Goal: Task Accomplishment & Management: Manage account settings

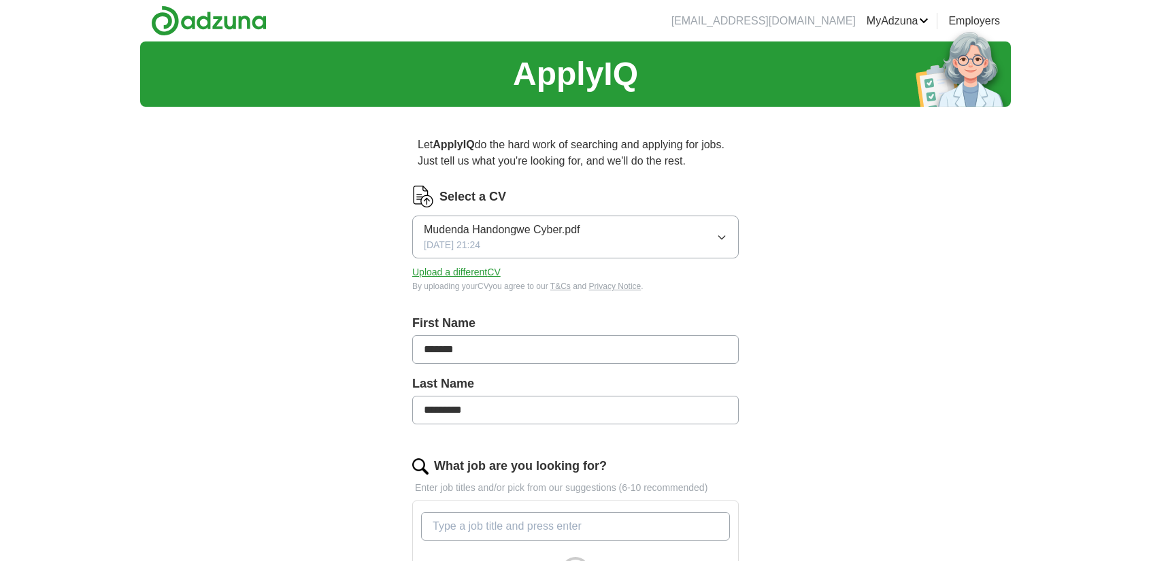
click at [662, 237] on button "Mudenda Handongwe Cyber.pdf 25/09/2025, 21:24" at bounding box center [575, 237] width 326 height 43
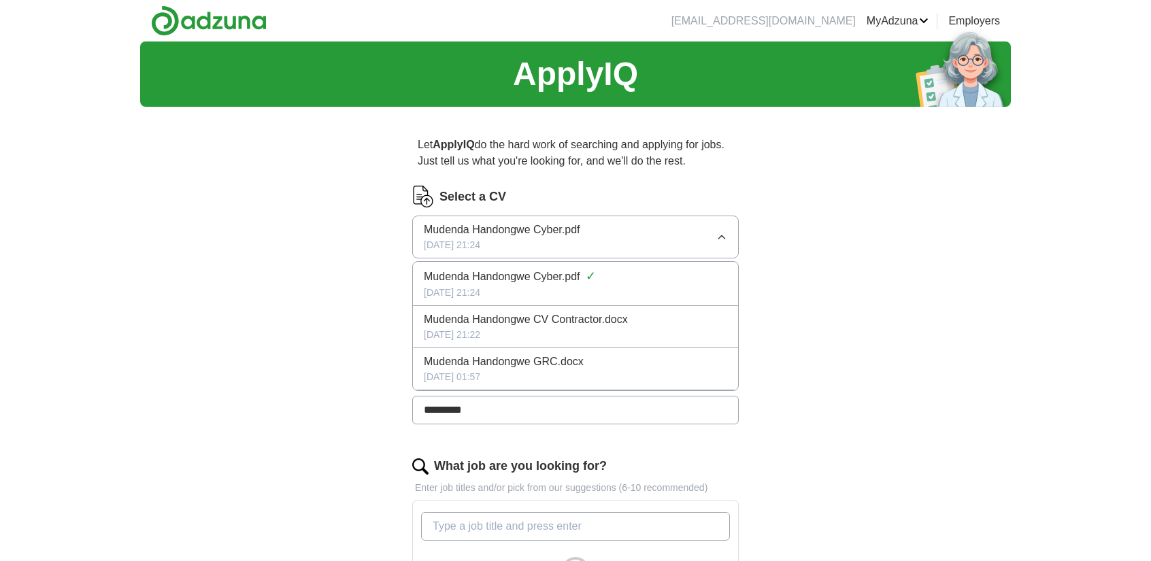
click at [562, 368] on span "Mudenda Handongwe GRC.docx" at bounding box center [504, 362] width 160 height 16
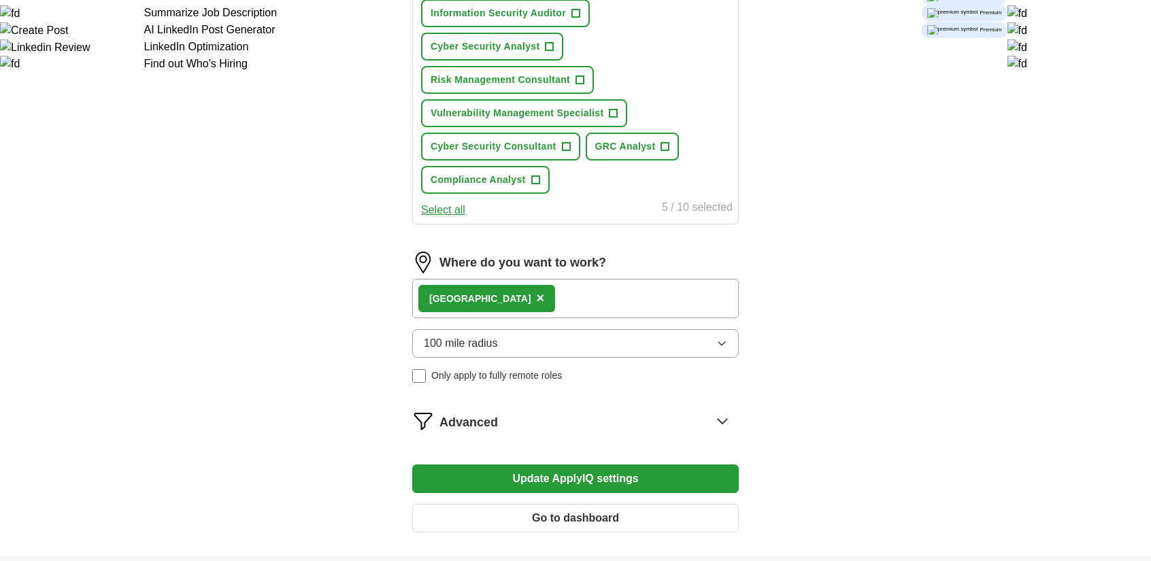
scroll to position [612, 0]
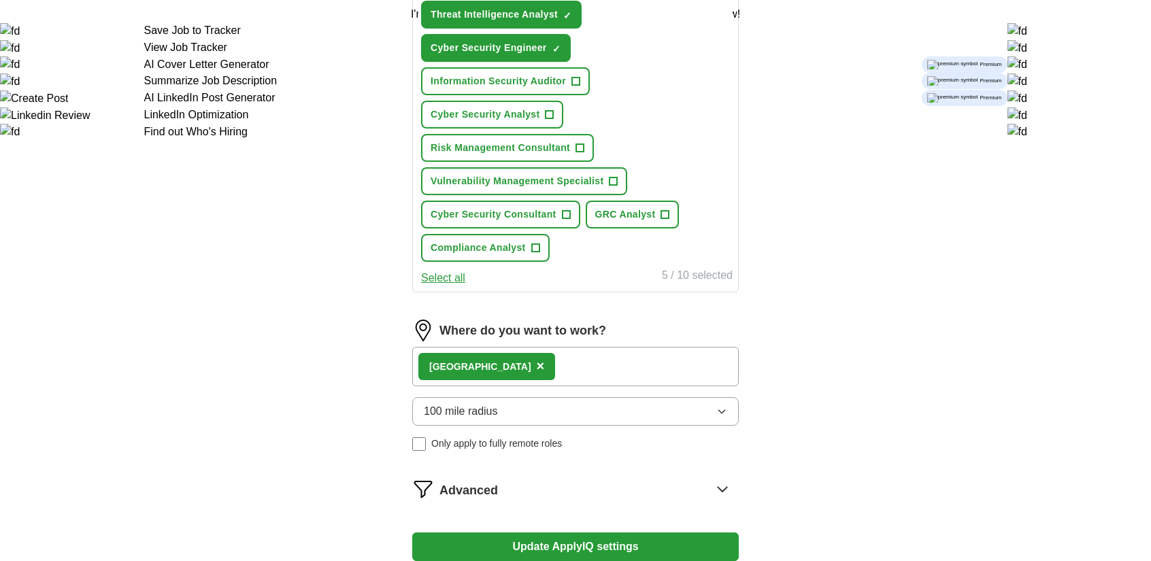
click at [537, 360] on span "×" at bounding box center [541, 365] width 8 height 15
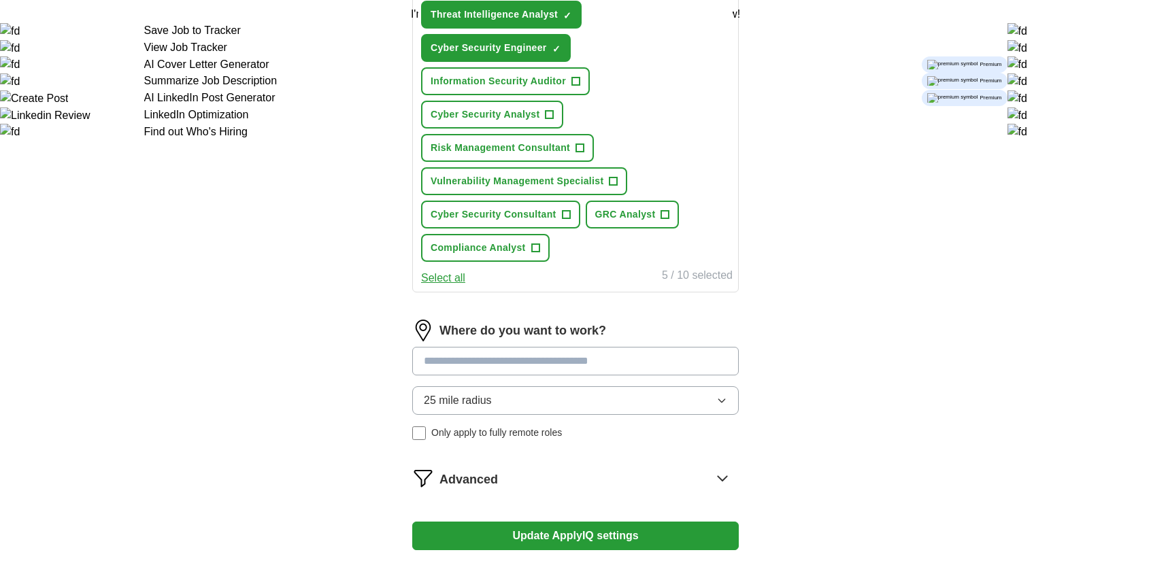
click at [542, 360] on input at bounding box center [575, 361] width 326 height 29
type input "********"
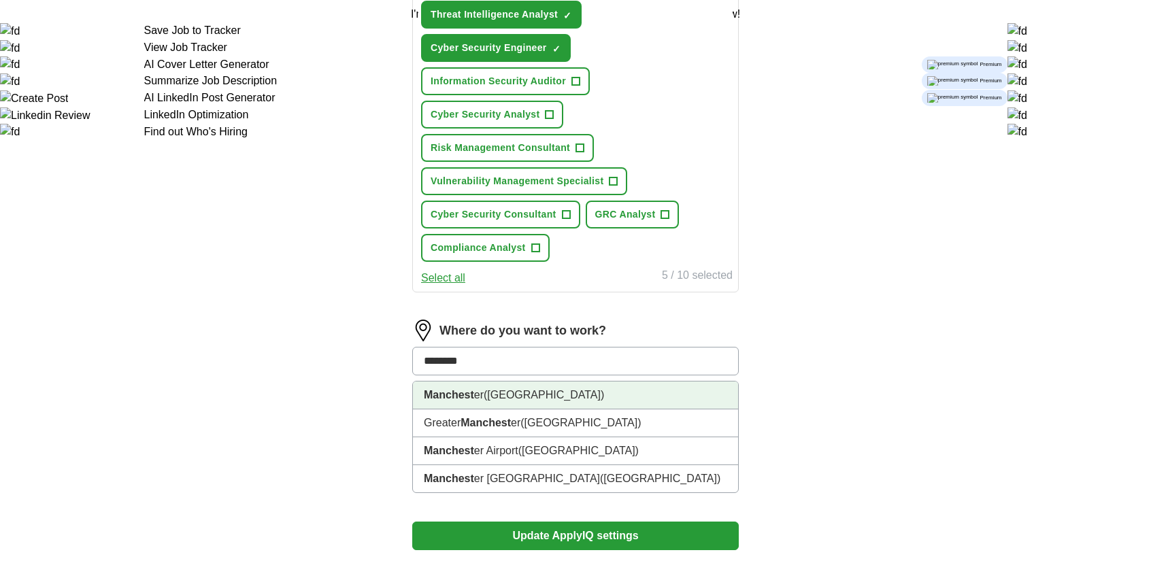
click at [536, 394] on span "(Greater Manchester)" at bounding box center [544, 395] width 120 height 12
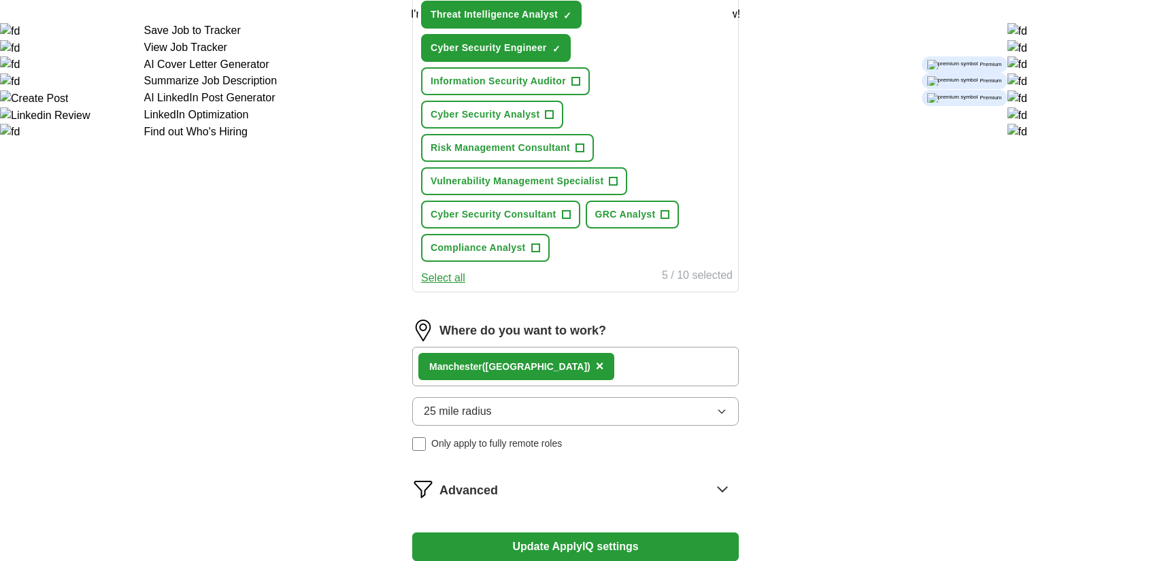
click at [601, 364] on span "×" at bounding box center [600, 365] width 8 height 15
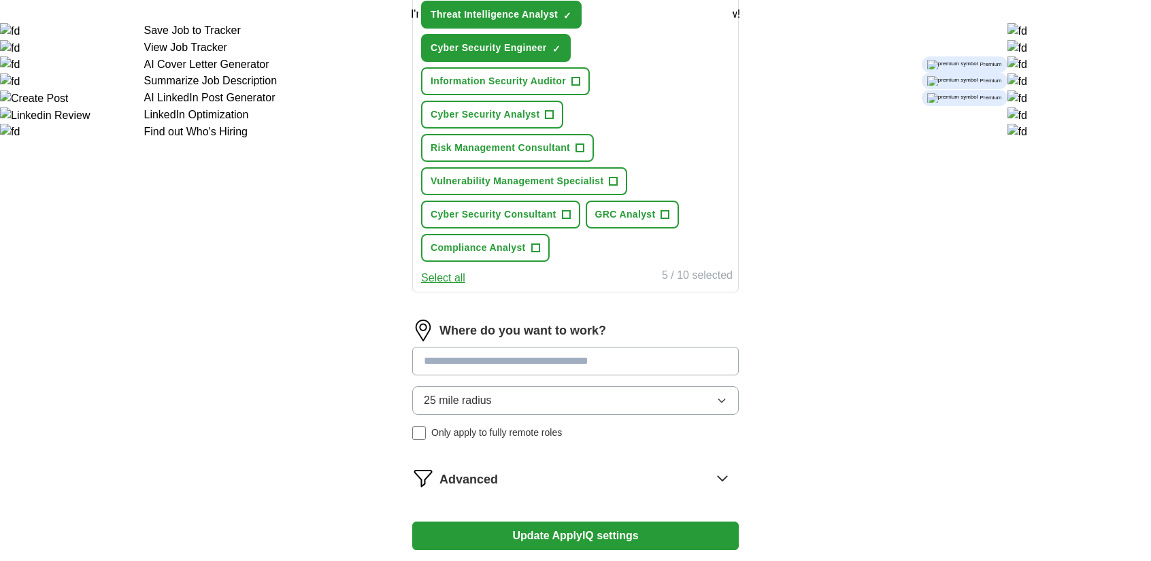
click at [593, 367] on input at bounding box center [575, 361] width 326 height 29
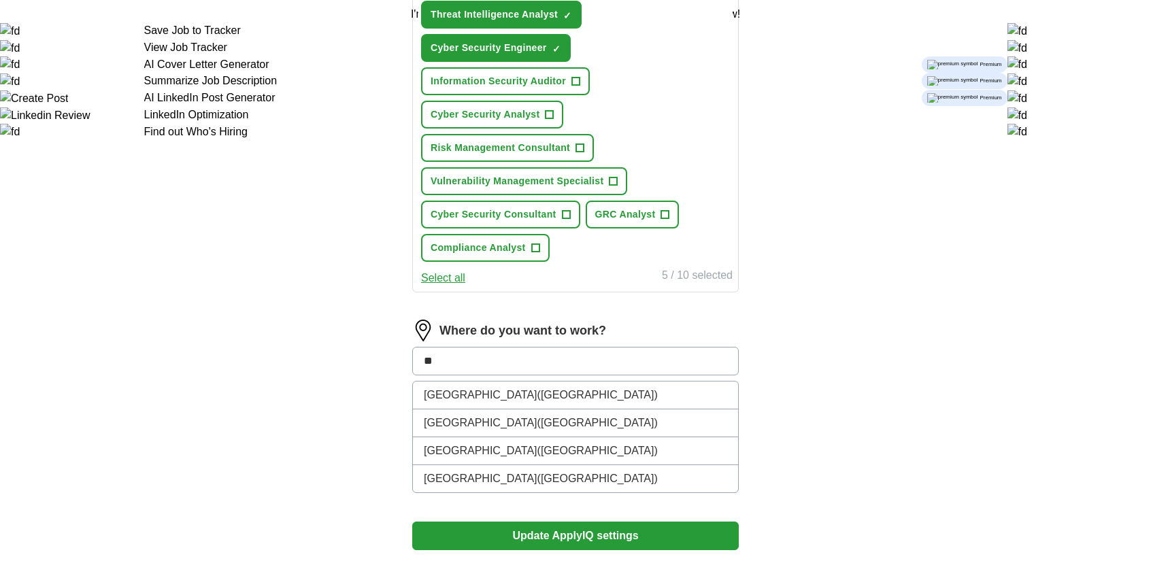
type input "*"
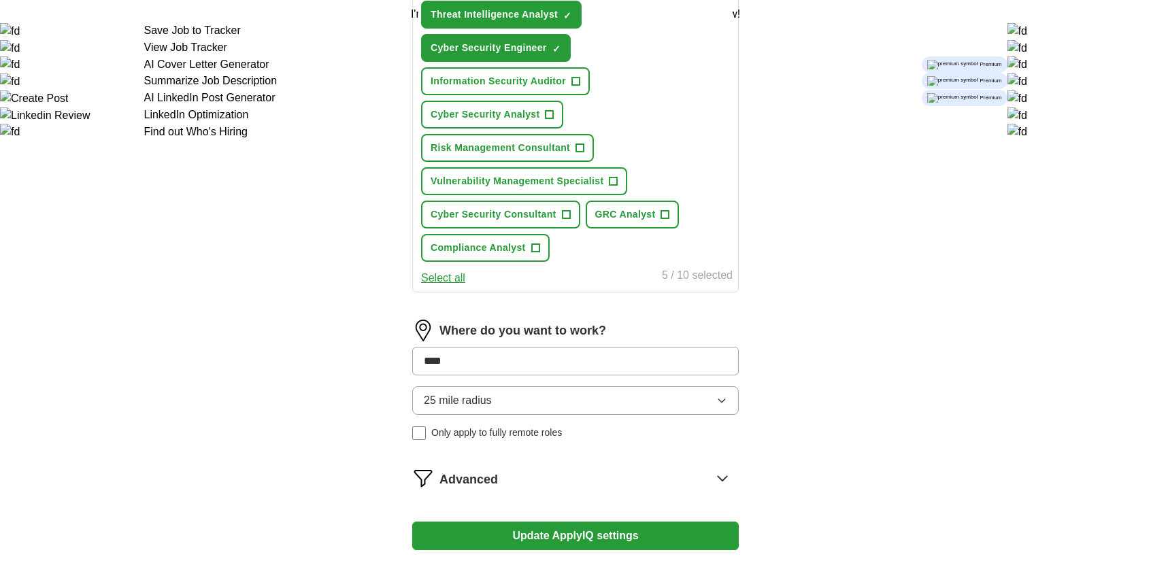
type input "*****"
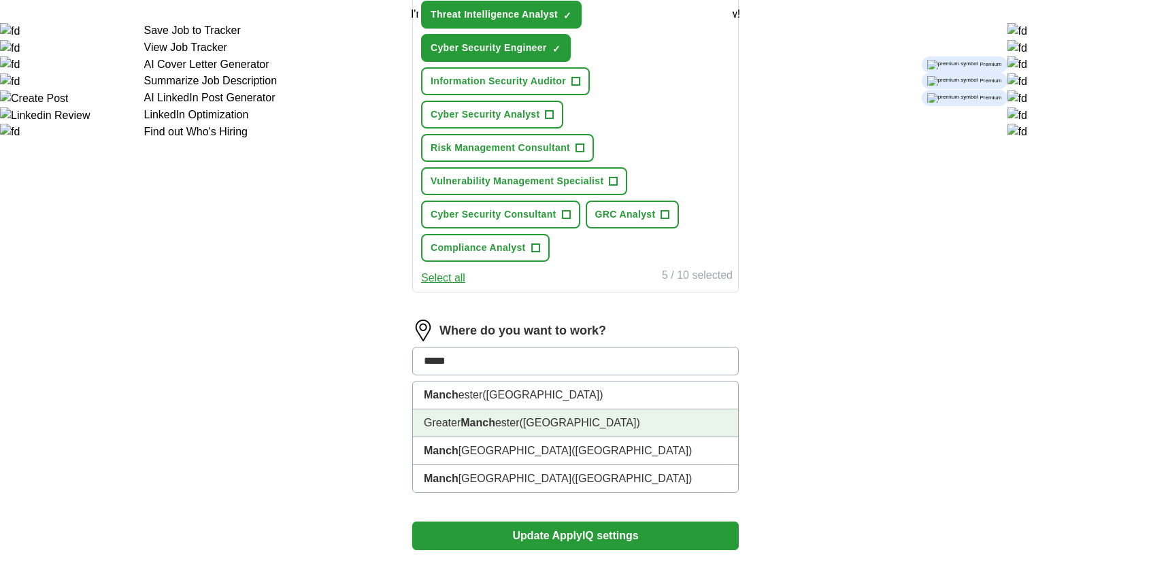
click at [448, 422] on li "Greater Manch ester (North West England)" at bounding box center [575, 423] width 325 height 28
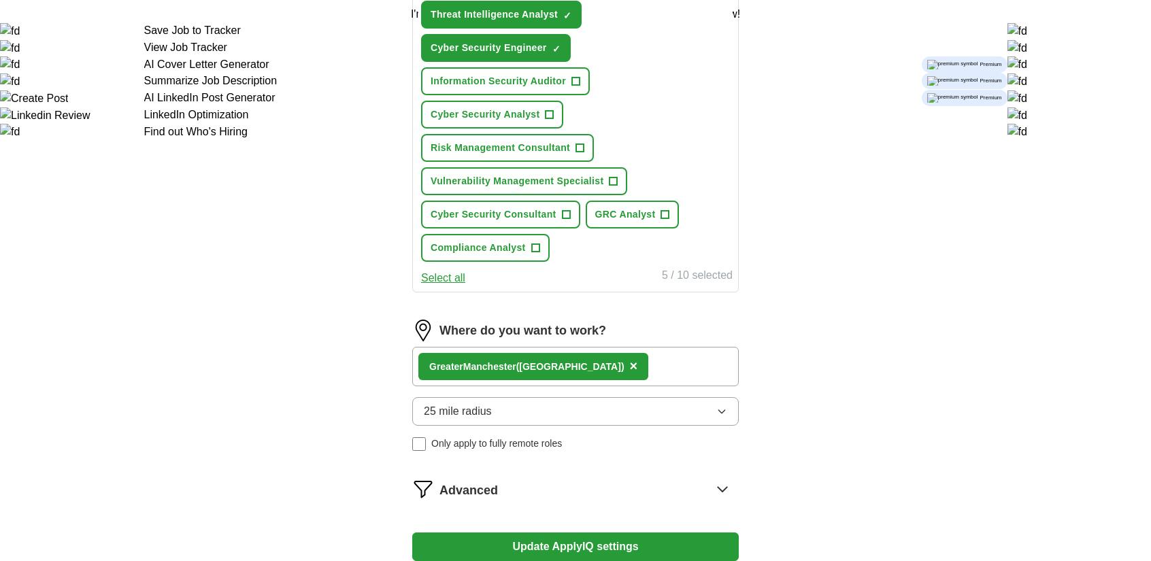
click at [548, 410] on button "25 mile radius" at bounding box center [575, 411] width 326 height 29
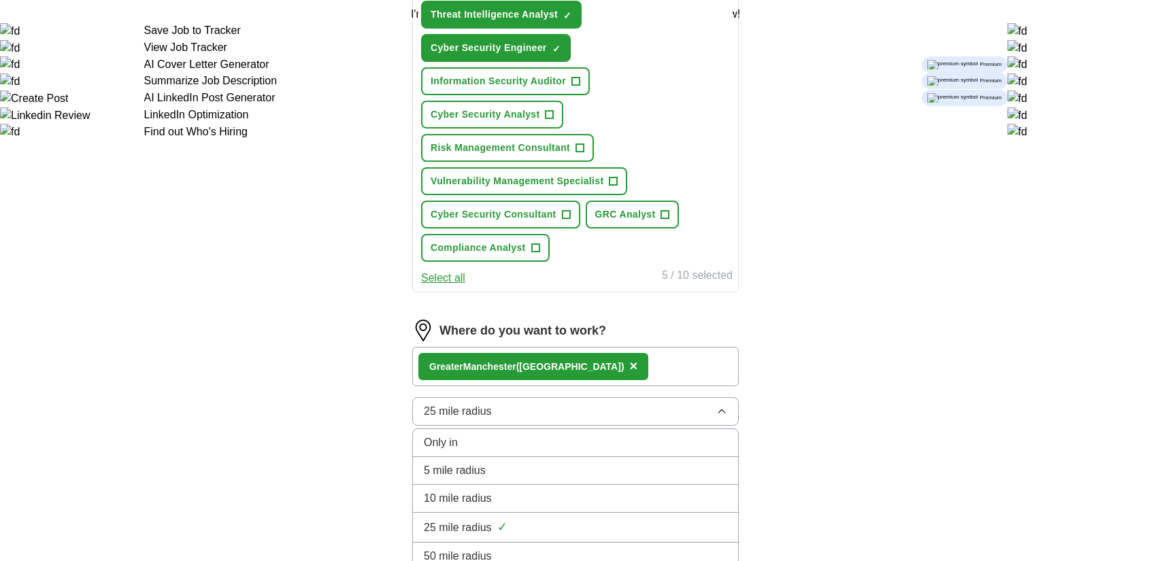
scroll to position [816, 0]
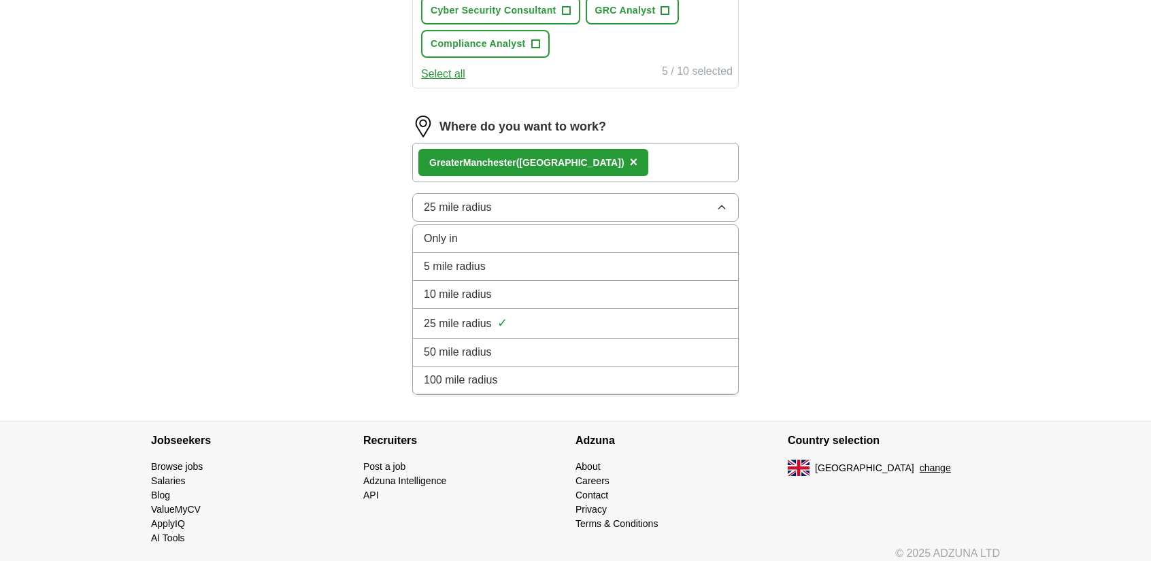
click at [467, 383] on span "100 mile radius" at bounding box center [461, 380] width 74 height 16
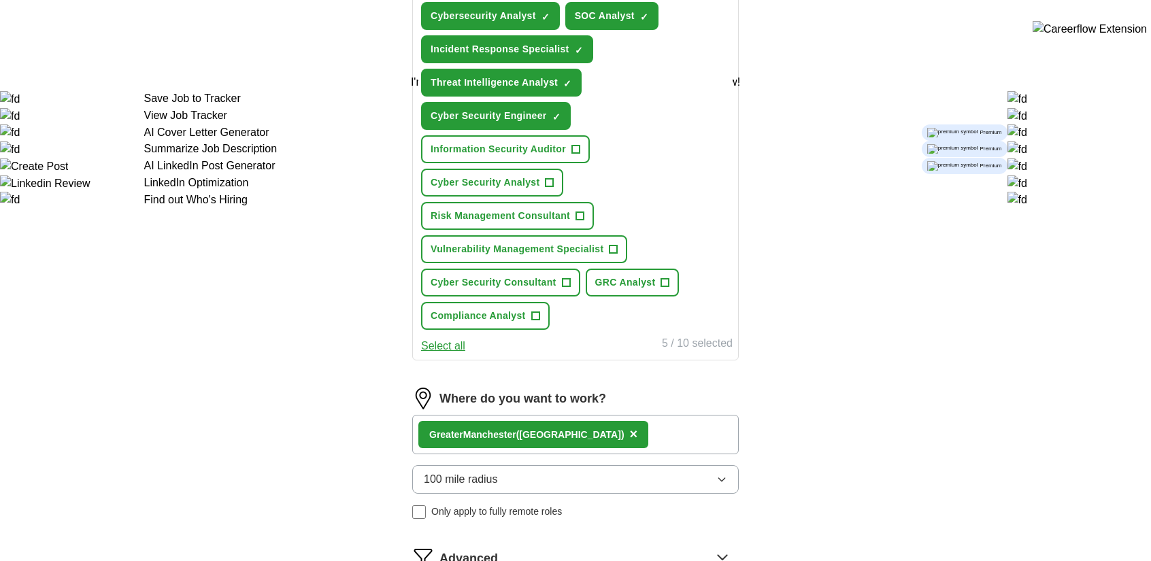
scroll to position [476, 0]
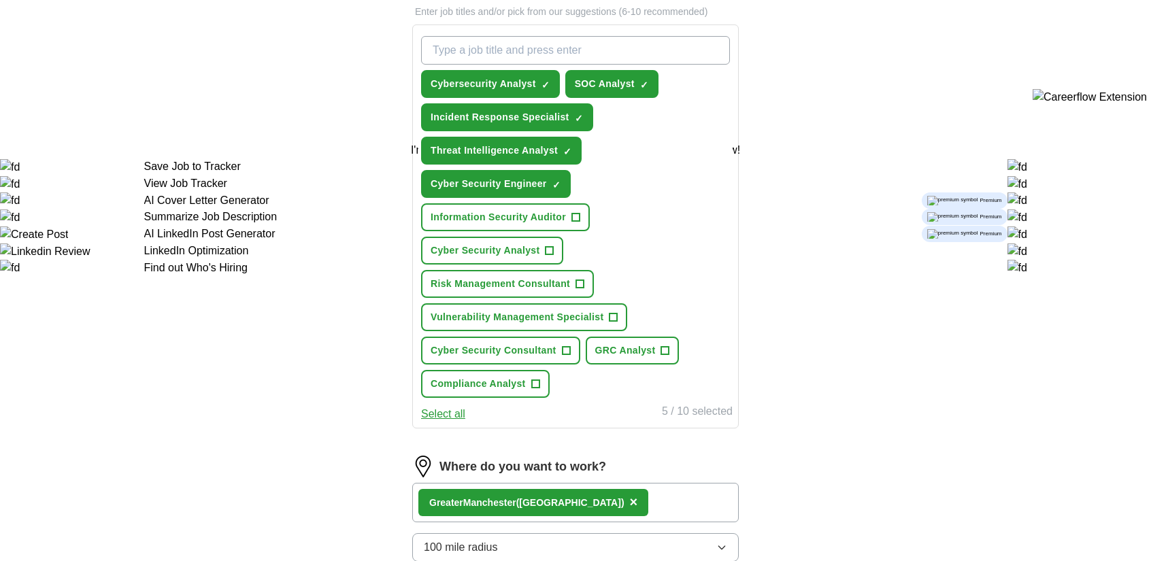
click at [454, 412] on button "Select all" at bounding box center [443, 414] width 44 height 16
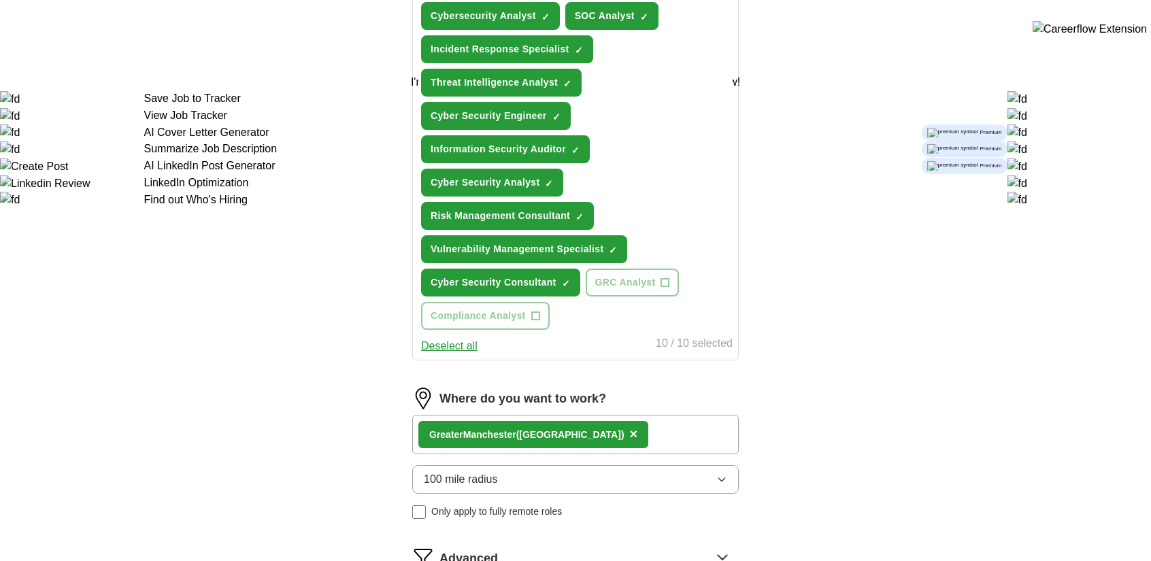
scroll to position [680, 0]
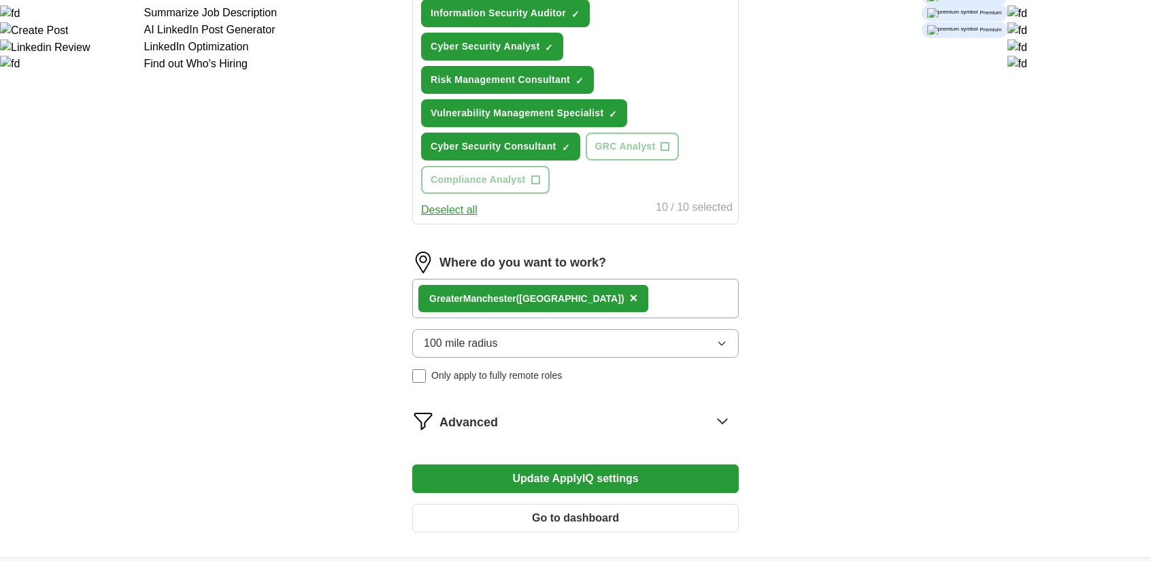
click at [536, 477] on button "Update ApplyIQ settings" at bounding box center [575, 479] width 326 height 29
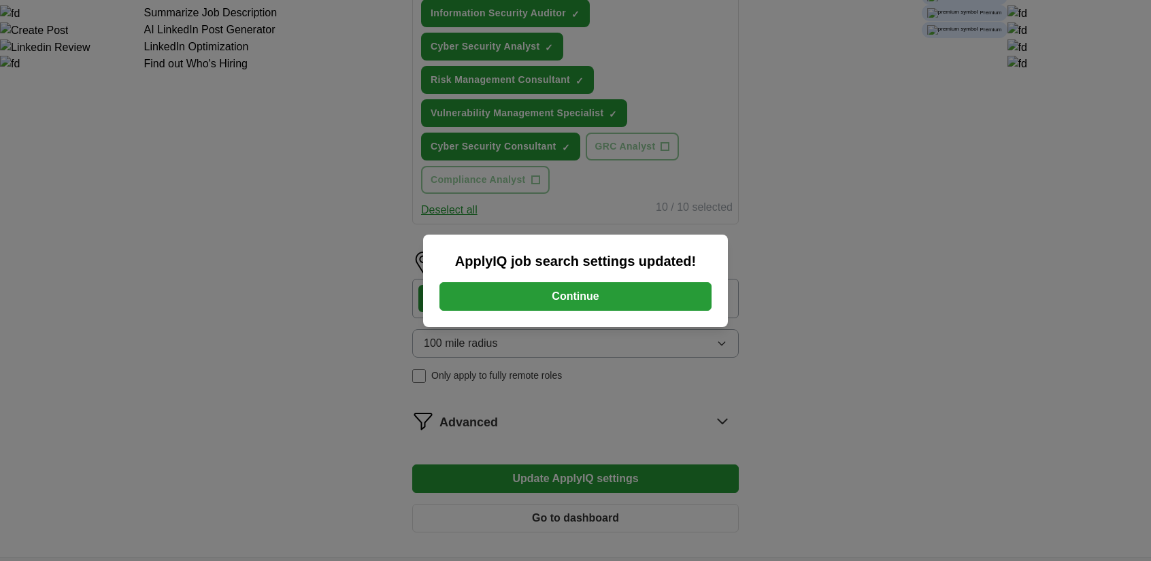
click at [548, 300] on button "Continue" at bounding box center [575, 296] width 272 height 29
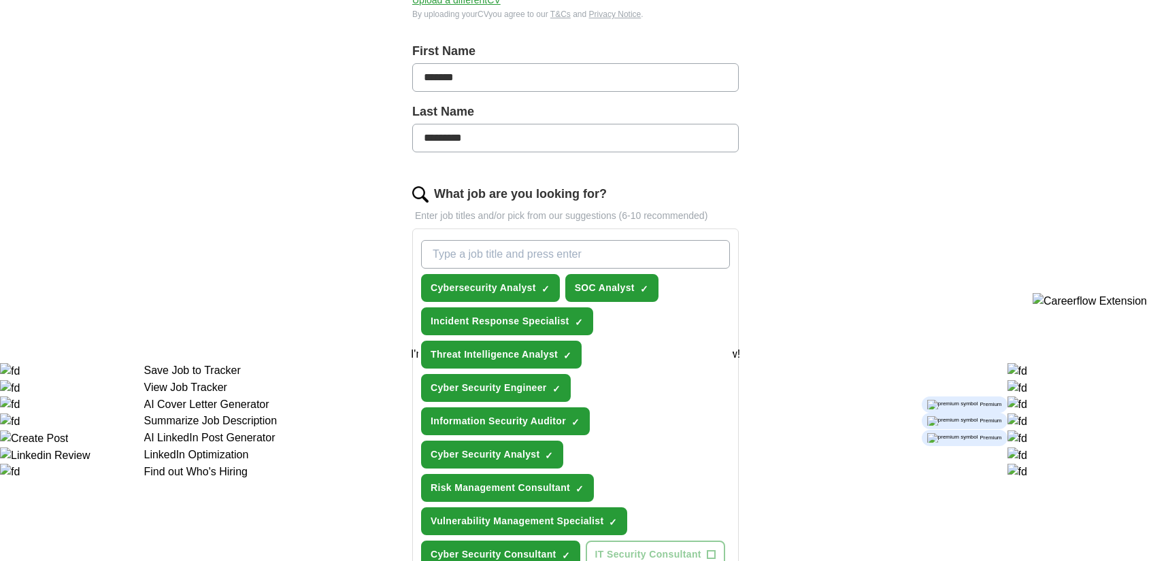
scroll to position [340, 0]
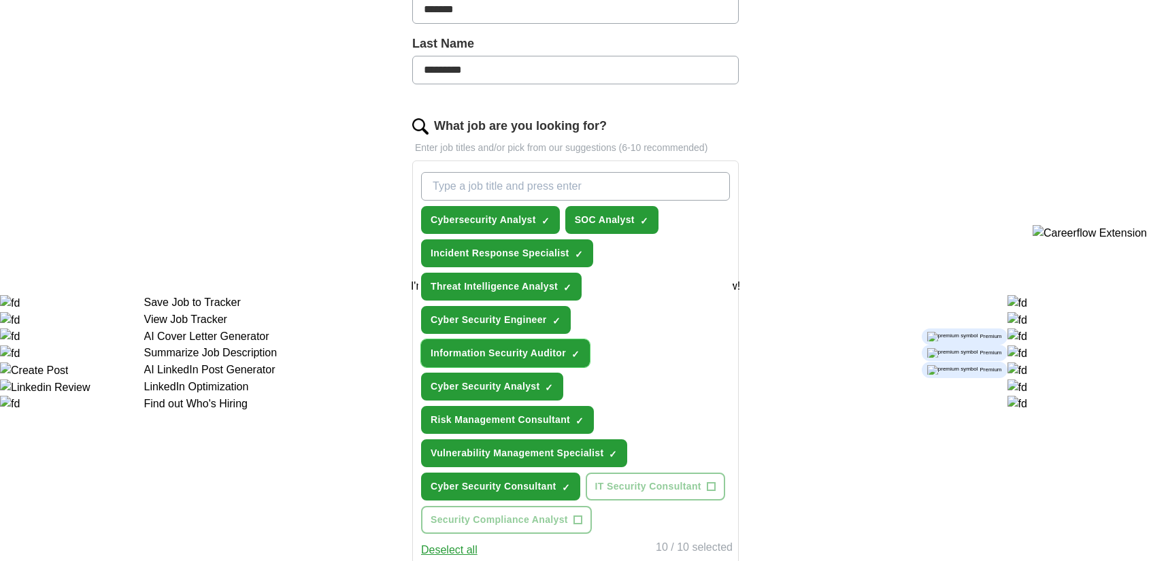
click at [0, 0] on span "×" at bounding box center [0, 0] width 0 height 0
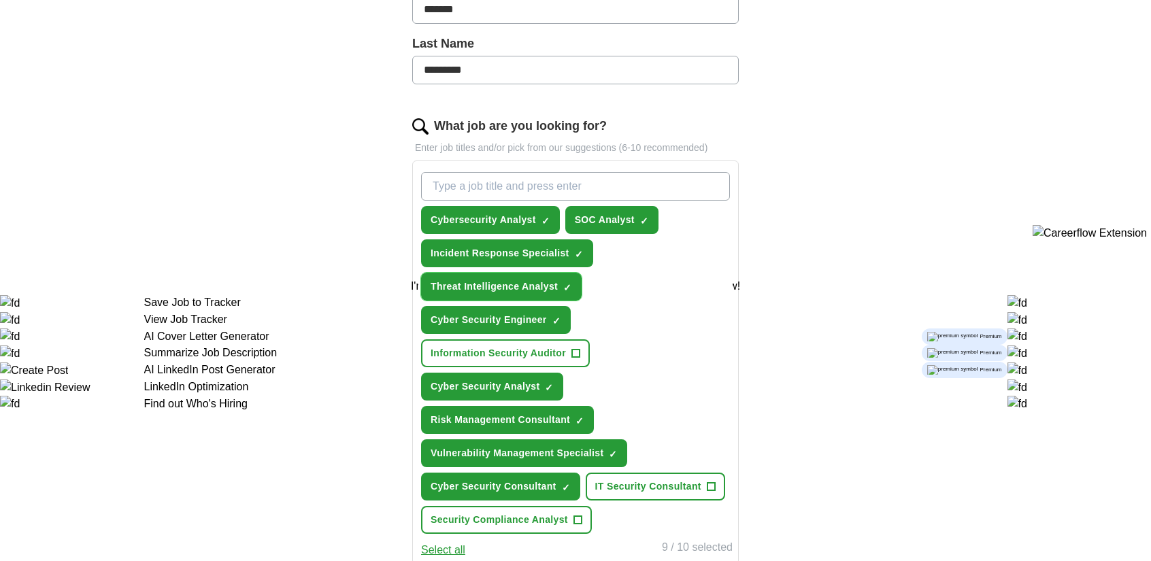
click at [0, 0] on span "×" at bounding box center [0, 0] width 0 height 0
click at [584, 420] on span "✓ ×" at bounding box center [579, 420] width 9 height 8
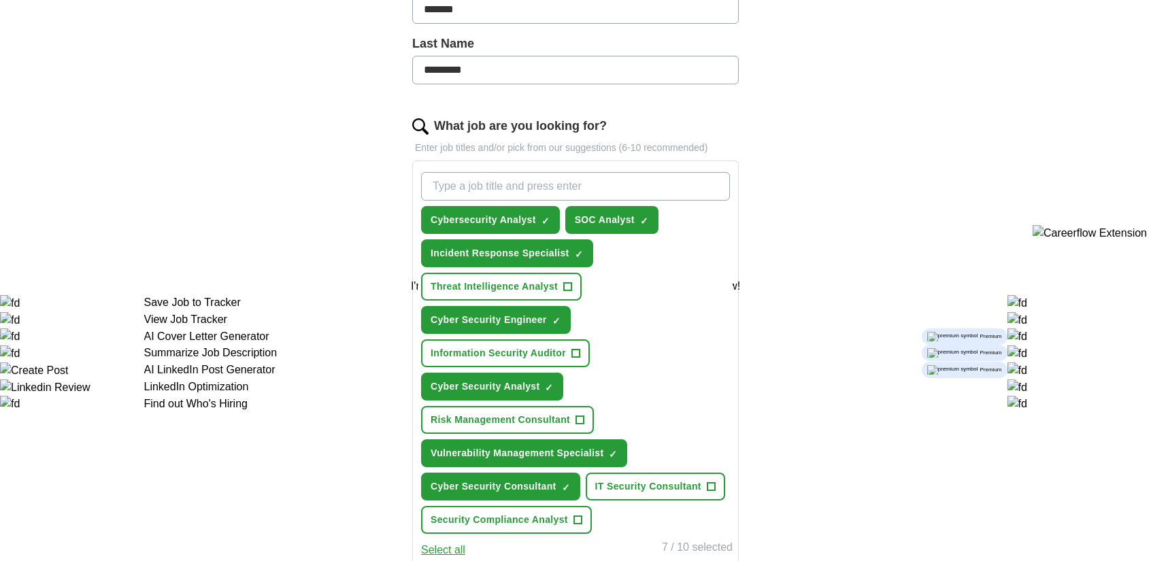
click at [531, 188] on input "What job are you looking for?" at bounding box center [575, 186] width 309 height 29
type input "service desk"
click at [531, 188] on input "What job are you looking for?" at bounding box center [575, 186] width 309 height 29
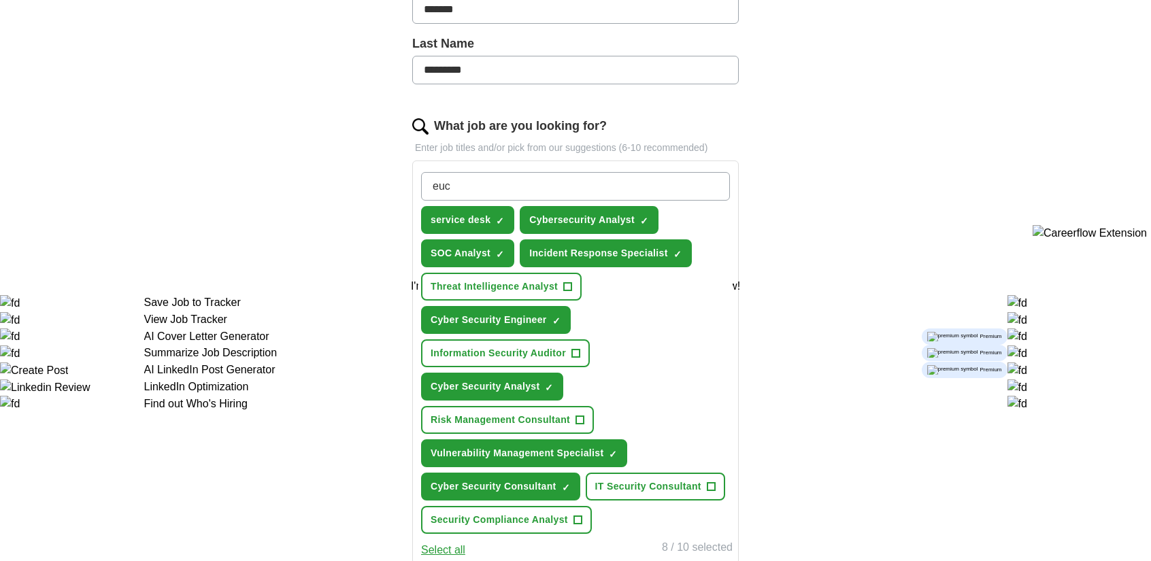
type input "euc"
click at [531, 188] on input "What job are you looking for?" at bounding box center [575, 186] width 309 height 29
type input "i"
click at [452, 186] on input "infrastrutre" at bounding box center [575, 186] width 309 height 29
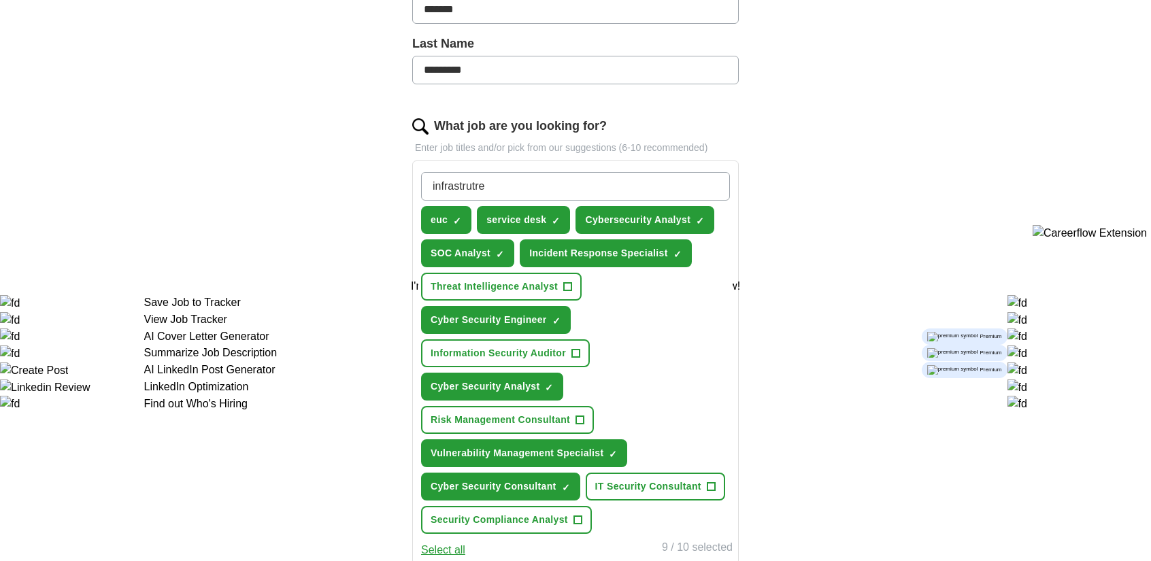
type input "infrastructure"
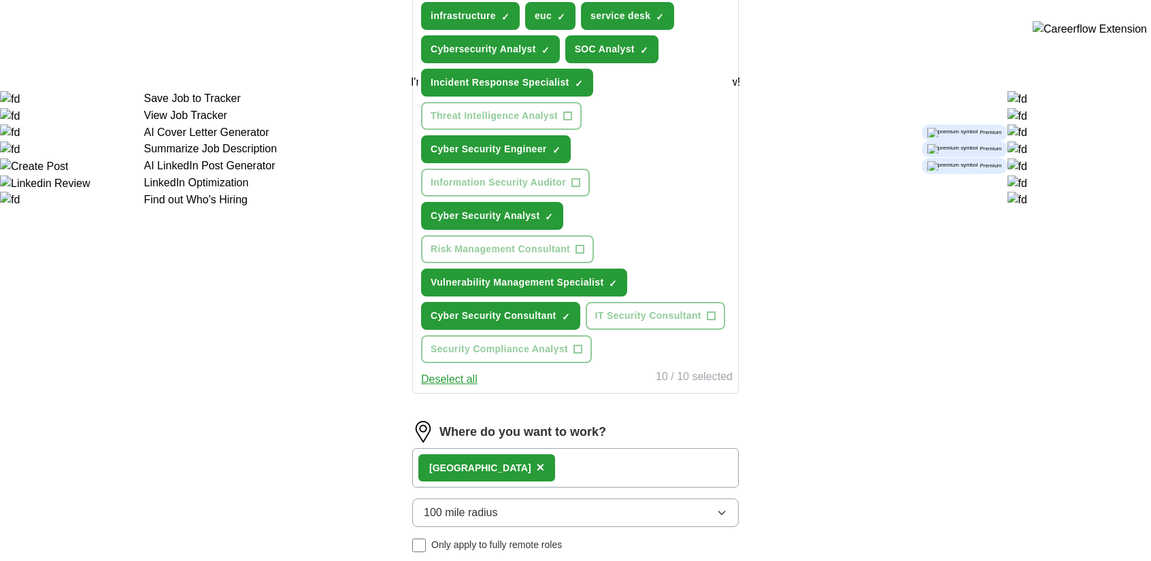
scroll to position [816, 0]
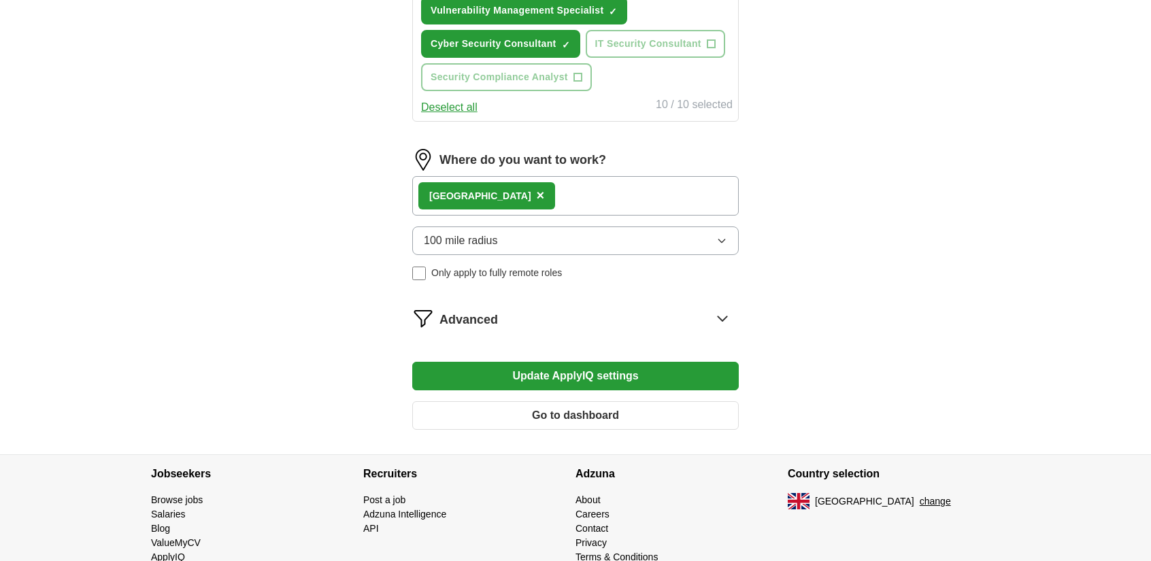
click at [591, 380] on button "Update ApplyIQ settings" at bounding box center [575, 376] width 326 height 29
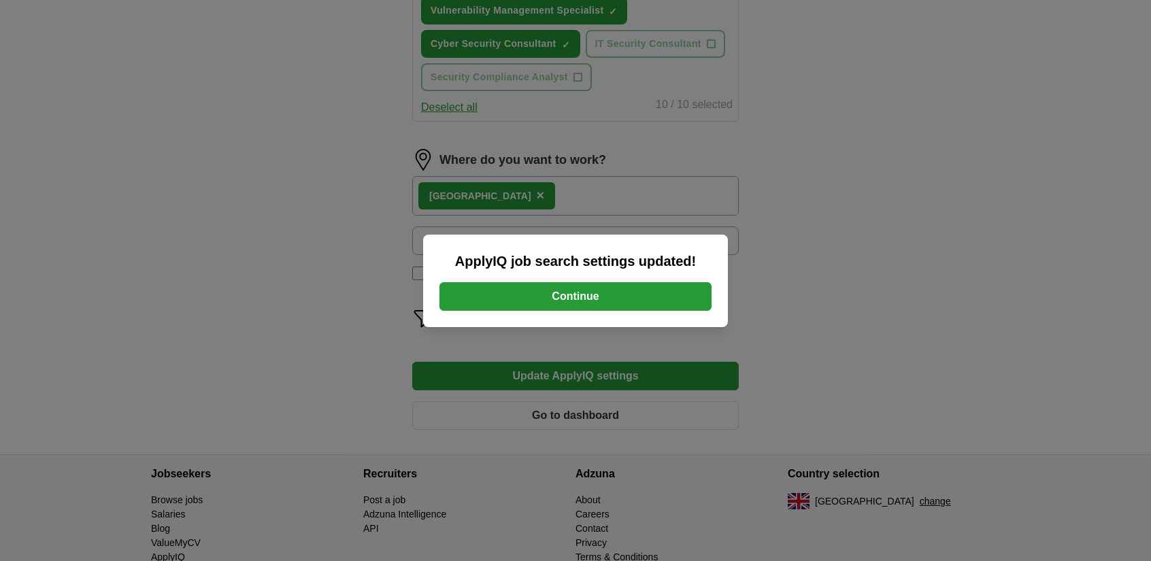
click at [584, 303] on button "Continue" at bounding box center [575, 296] width 272 height 29
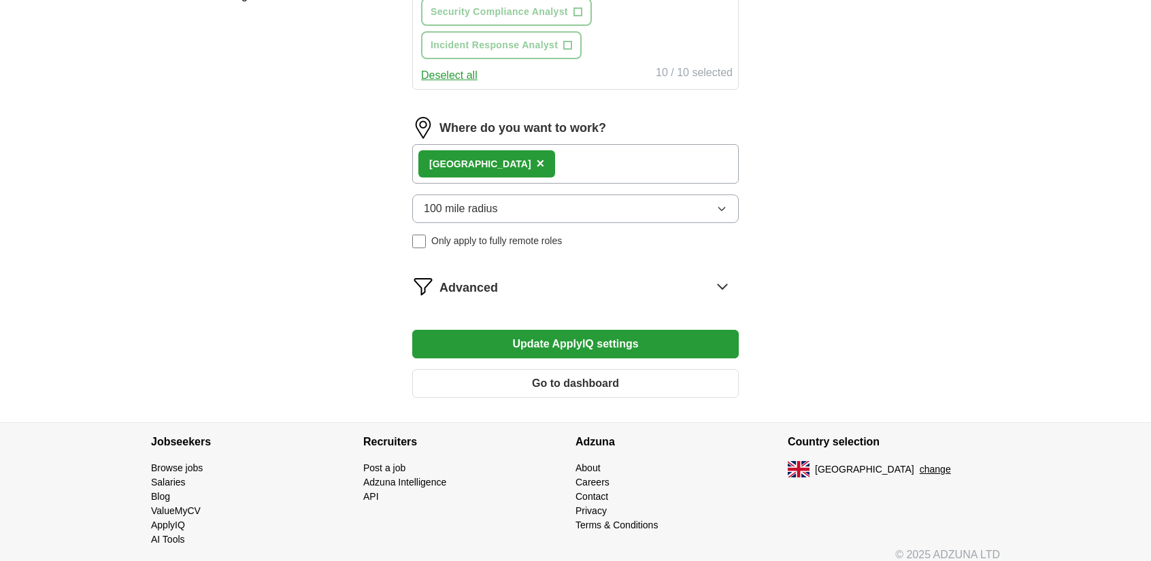
scroll to position [757, 0]
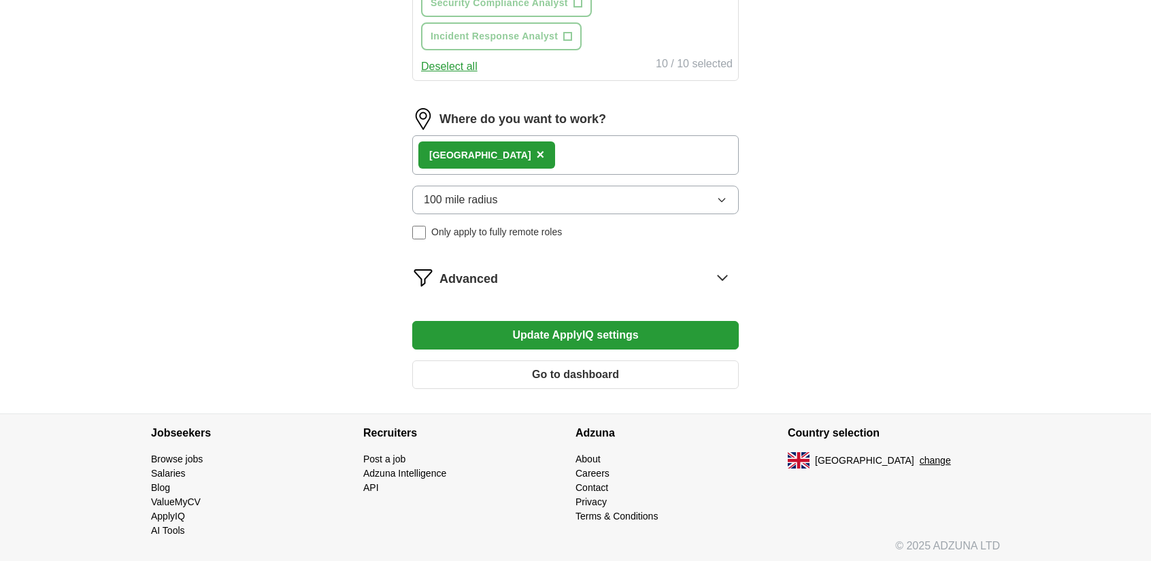
click at [578, 284] on div "Advanced" at bounding box center [588, 278] width 299 height 22
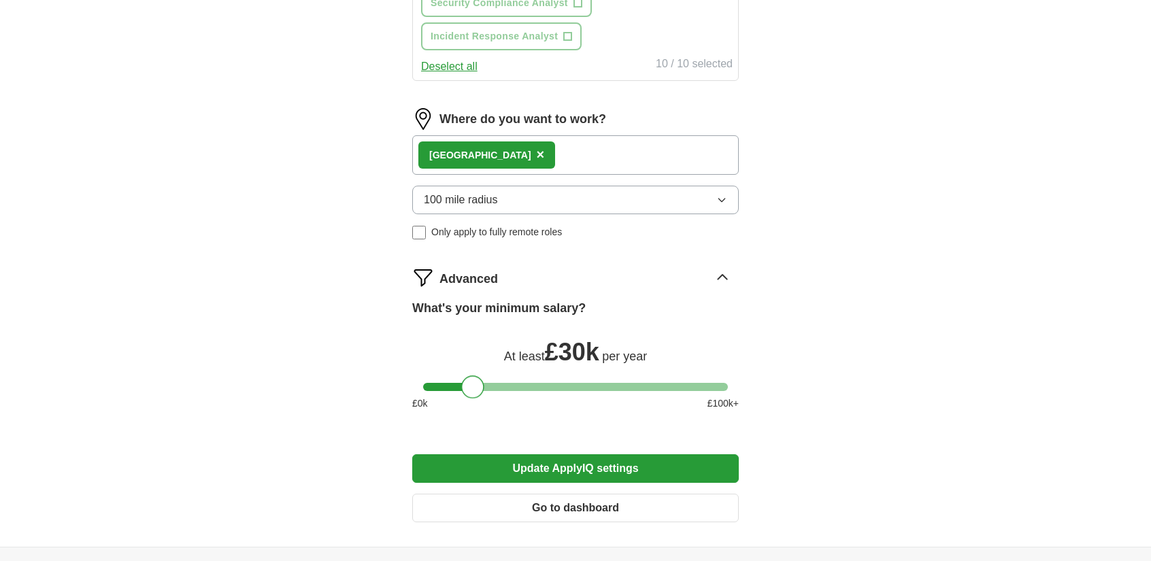
drag, startPoint x: 514, startPoint y: 387, endPoint x: 481, endPoint y: 394, distance: 34.0
click at [481, 394] on div "What's your minimum salary? At least £ 30k per year £ 0 k £ 100 k+" at bounding box center [575, 360] width 326 height 122
click at [600, 469] on button "Update ApplyIQ settings" at bounding box center [575, 468] width 326 height 29
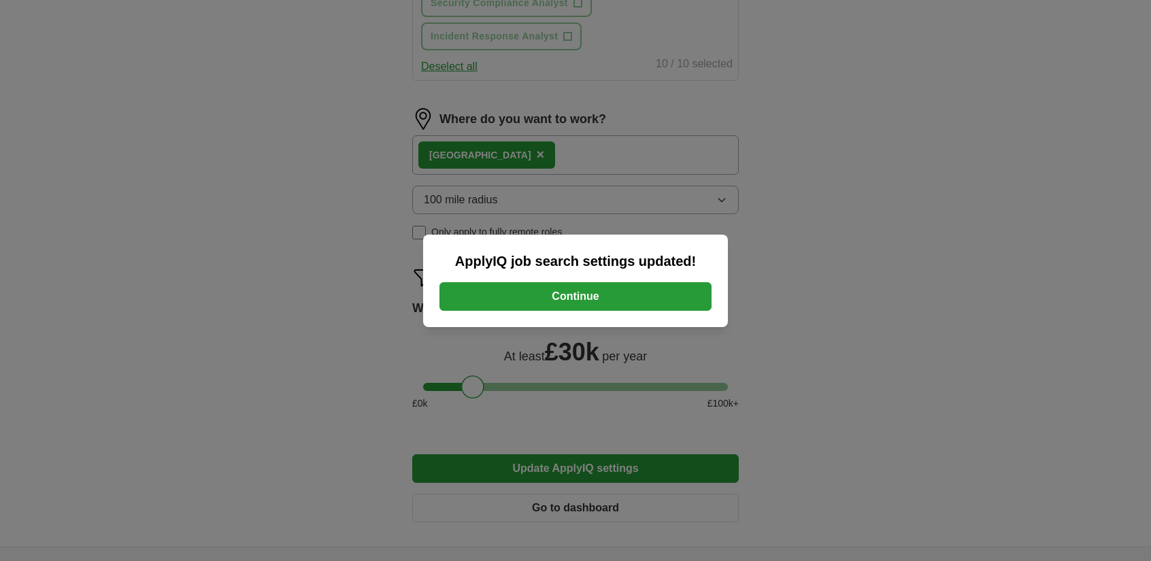
click at [594, 303] on button "Continue" at bounding box center [575, 296] width 272 height 29
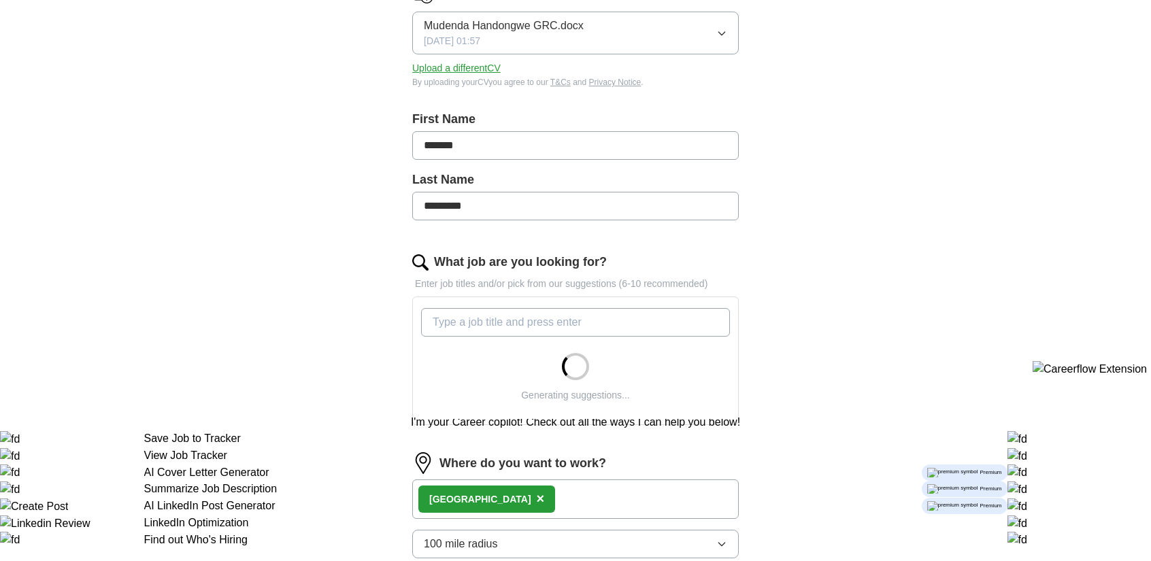
scroll to position [340, 0]
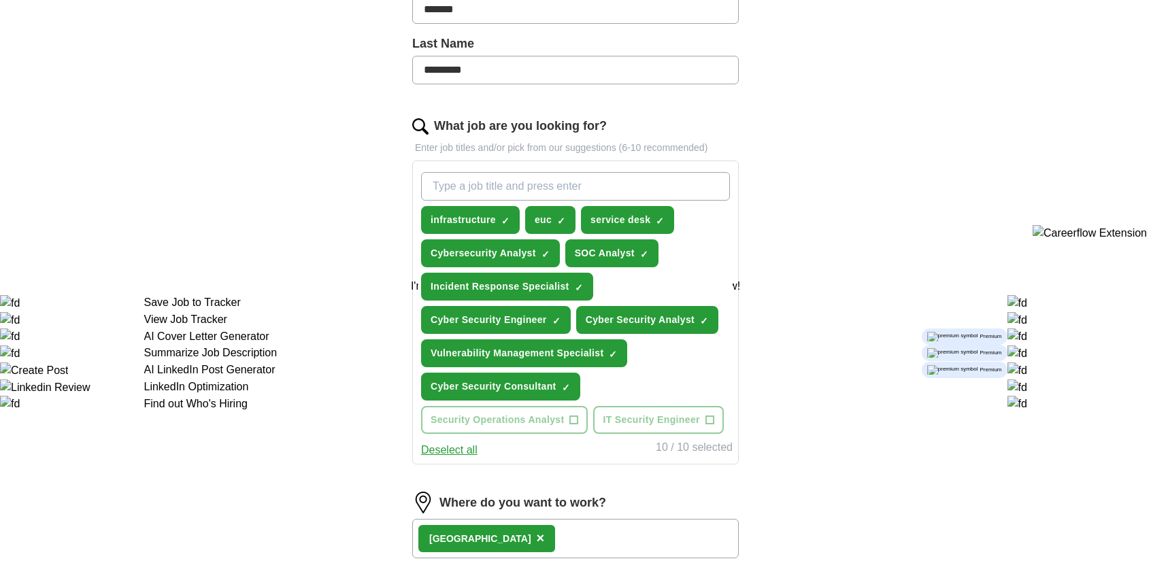
click at [918, 222] on div "ApplyIQ Let ApplyIQ do the hard work of searching and applying for jobs. Just t…" at bounding box center [575, 249] width 871 height 1096
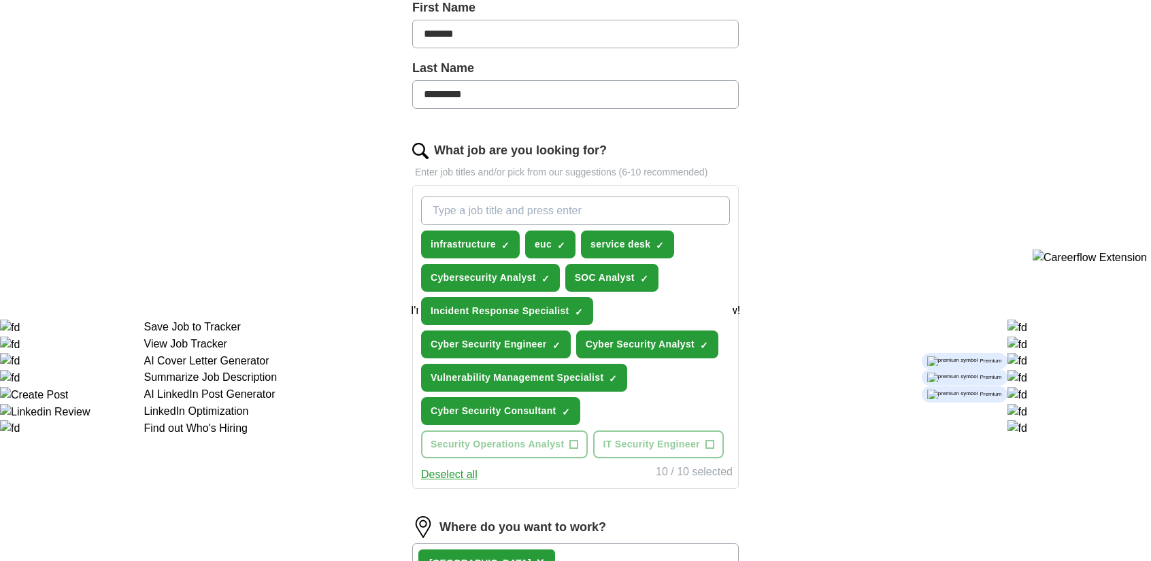
scroll to position [0, 0]
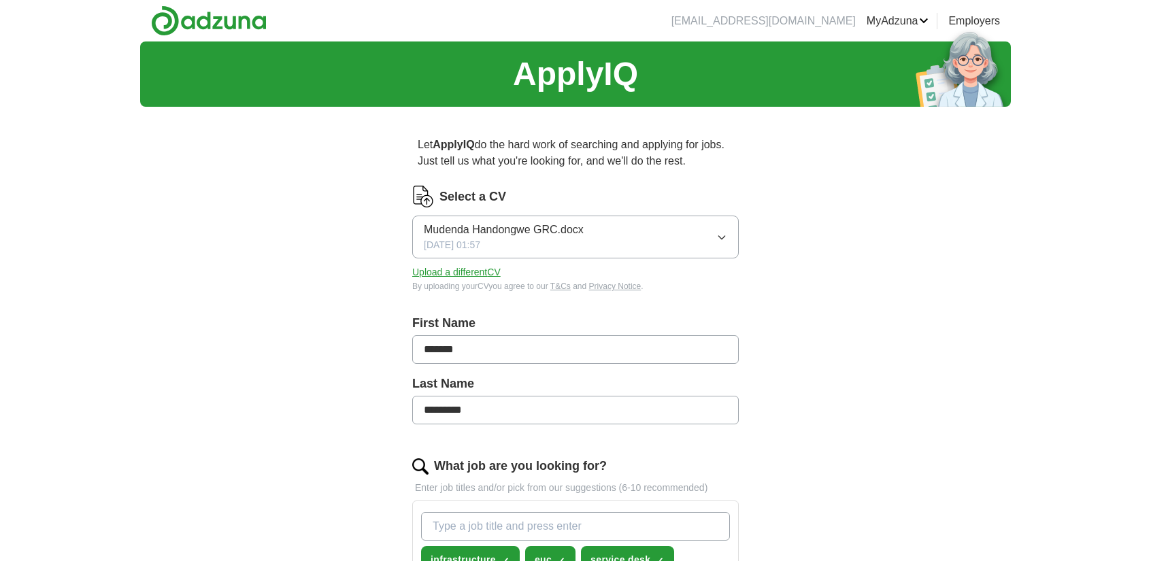
click at [178, 10] on img at bounding box center [209, 20] width 116 height 31
